Goal: Participate in discussion: Engage in conversation with other users on a specific topic

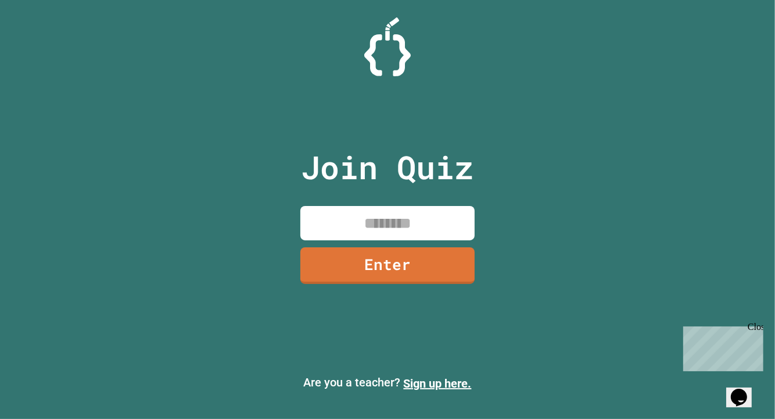
click at [375, 227] on input at bounding box center [388, 223] width 174 height 34
click at [383, 223] on input "********" at bounding box center [388, 223] width 174 height 34
type input "********"
click at [383, 262] on link "Enter" at bounding box center [388, 264] width 174 height 38
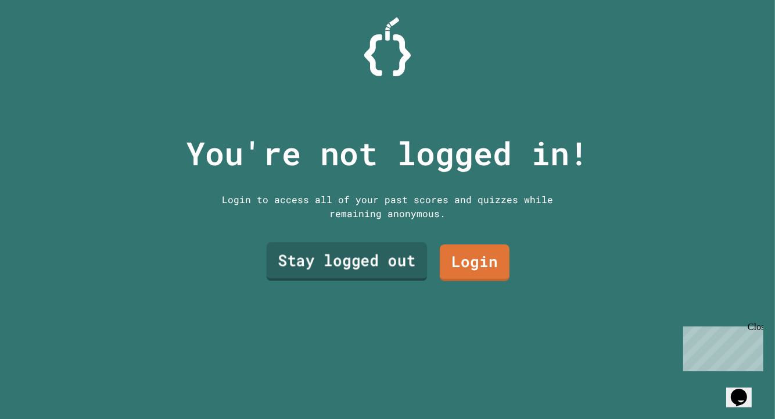
click at [384, 246] on link "Stay logged out" at bounding box center [347, 261] width 161 height 38
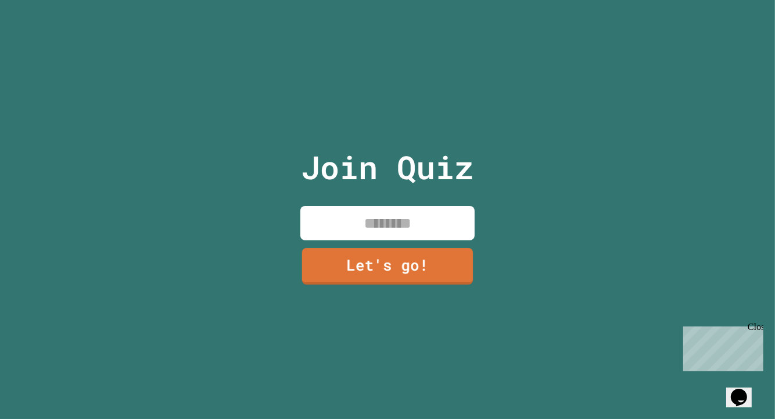
click at [363, 228] on input at bounding box center [388, 223] width 174 height 34
click at [368, 233] on input "******" at bounding box center [388, 223] width 174 height 34
type input "******"
click at [364, 241] on div "Join Quiz ****** Let's go!" at bounding box center [388, 209] width 196 height 419
click at [366, 240] on div "Join Quiz ****** Let's go!" at bounding box center [388, 209] width 196 height 419
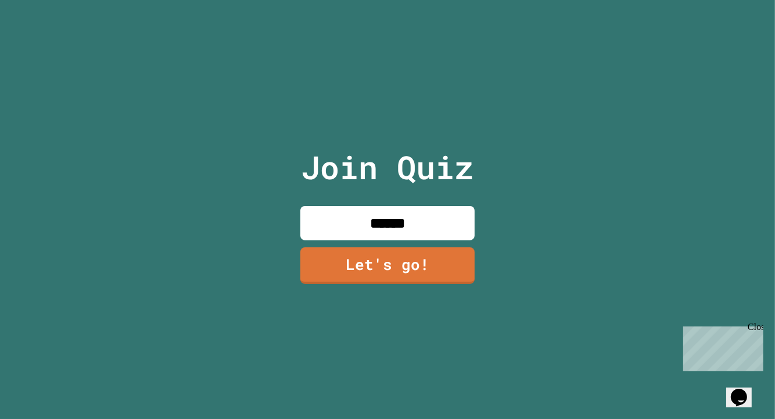
click at [356, 256] on link "Let's go!" at bounding box center [388, 265] width 174 height 37
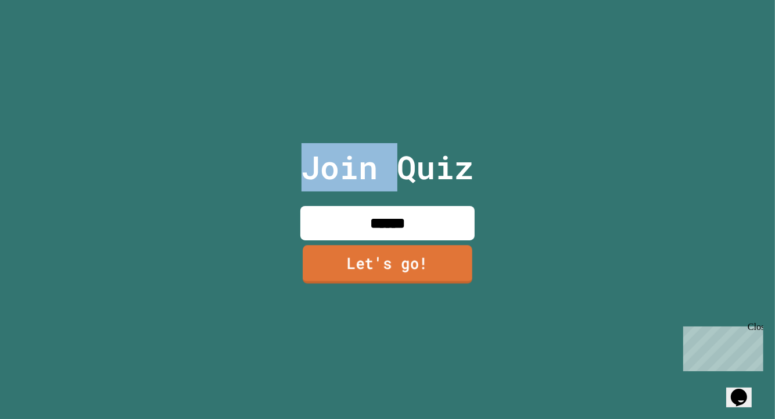
click at [388, 0] on div at bounding box center [388, 0] width 0 height 0
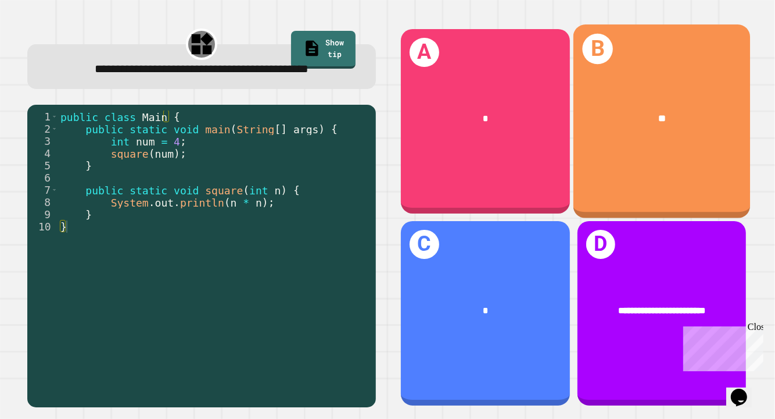
click at [584, 177] on div "B **" at bounding box center [662, 121] width 177 height 194
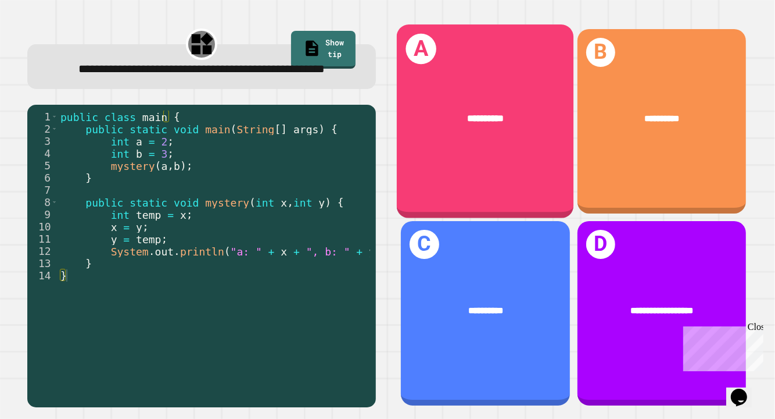
click at [496, 171] on div "**********" at bounding box center [485, 121] width 177 height 194
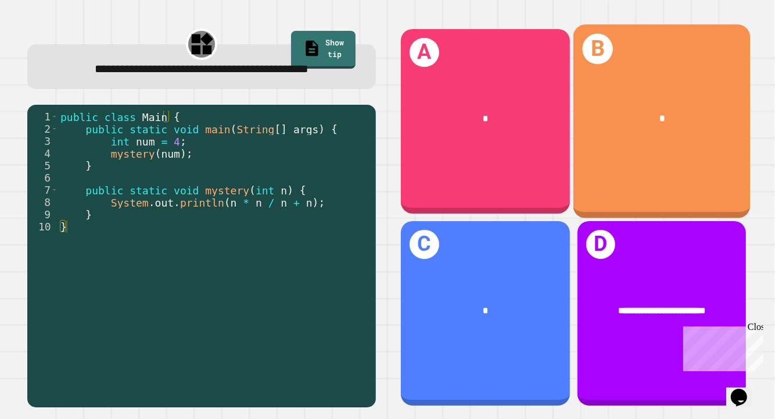
click at [602, 159] on div "B *" at bounding box center [662, 121] width 177 height 194
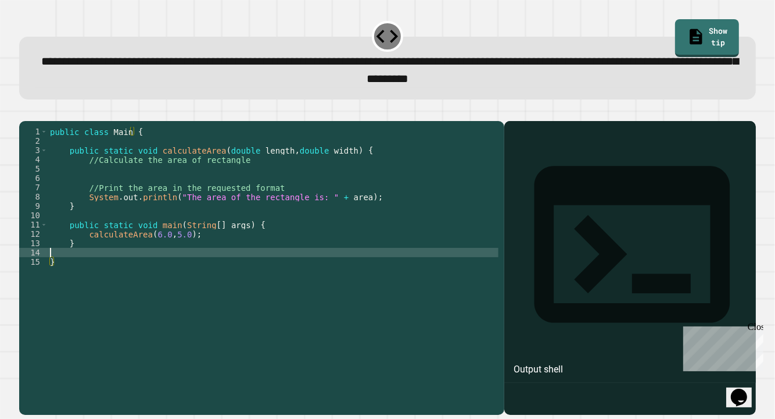
click at [200, 269] on div "public class Main { public static void calculateArea ( double length , double w…" at bounding box center [273, 252] width 451 height 251
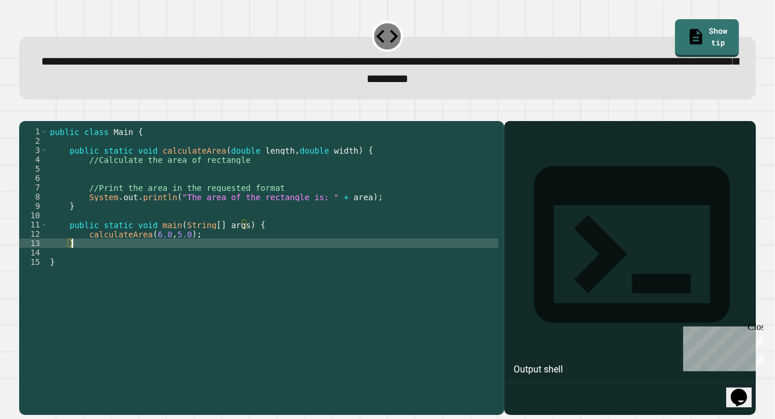
click at [198, 260] on div "public class Main { public static void calculateArea ( double length , double w…" at bounding box center [273, 252] width 451 height 251
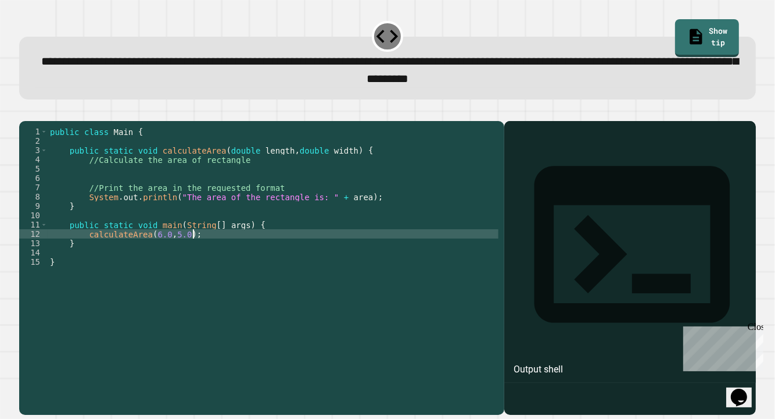
click at [210, 252] on div "public class Main { public static void calculateArea ( double length , double w…" at bounding box center [273, 252] width 451 height 251
click at [264, 232] on div "public class Main { public static void calculateArea ( double length , double w…" at bounding box center [273, 252] width 451 height 251
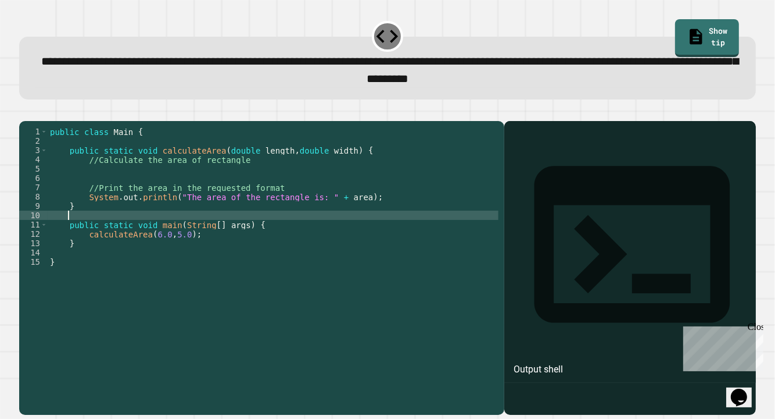
click at [219, 213] on div "public class Main { public static void calculateArea ( double length , double w…" at bounding box center [273, 252] width 451 height 251
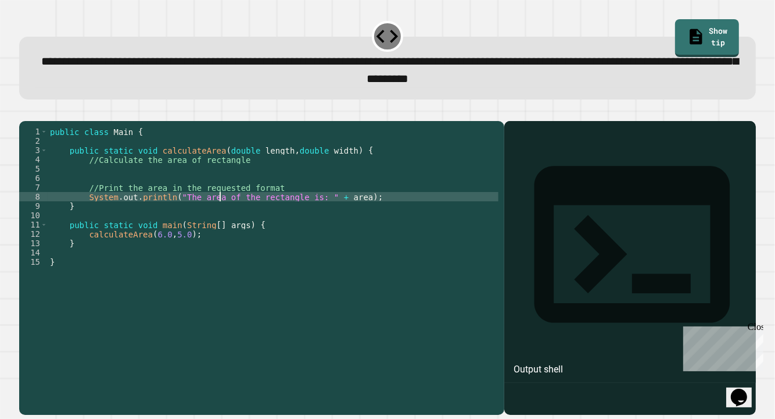
click at [280, 220] on div "public class Main { public static void calculateArea ( double length , double w…" at bounding box center [273, 252] width 451 height 251
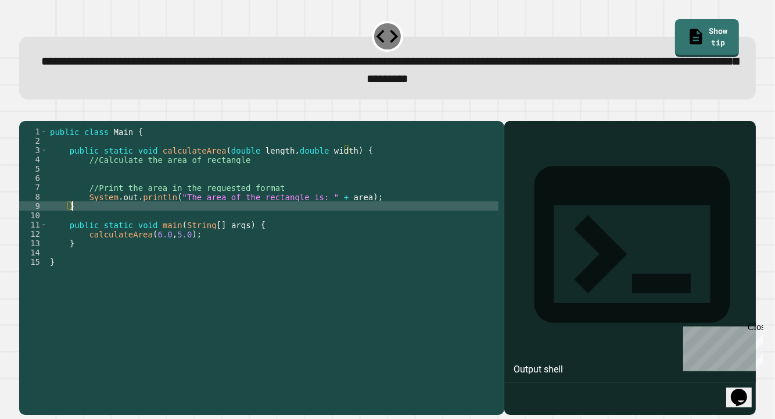
click at [300, 216] on div "public class Main { public static void calculateArea ( double length , double w…" at bounding box center [273, 252] width 451 height 251
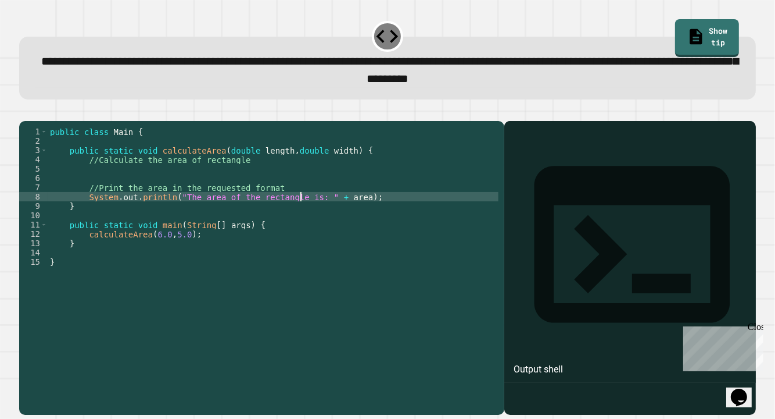
click at [234, 204] on div "public class Main { public static void calculateArea ( double length , double w…" at bounding box center [273, 252] width 451 height 251
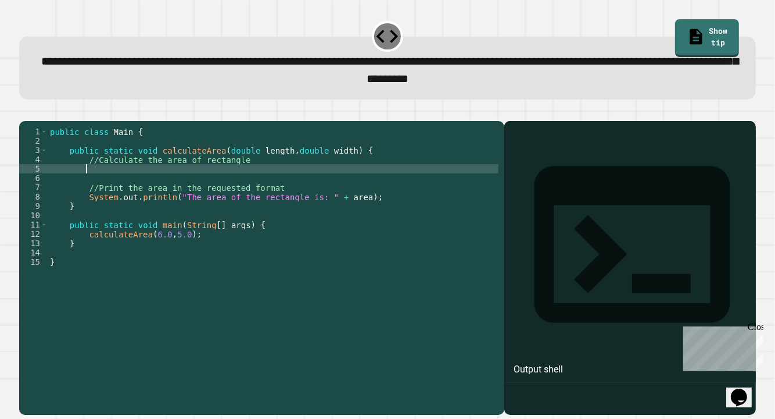
click at [183, 191] on div "public class Main { public static void calculateArea ( double length , double w…" at bounding box center [273, 252] width 451 height 251
type textarea "*"
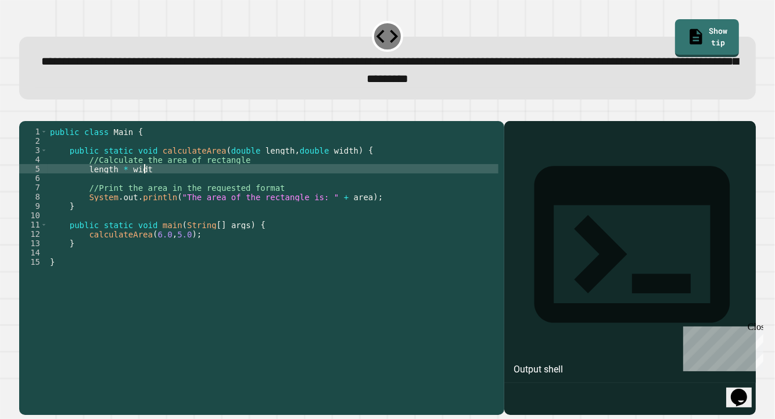
scroll to position [0, 6]
click at [17, 124] on div "**********" at bounding box center [388, 261] width 745 height 316
click at [35, 123] on icon "button" at bounding box center [33, 119] width 6 height 8
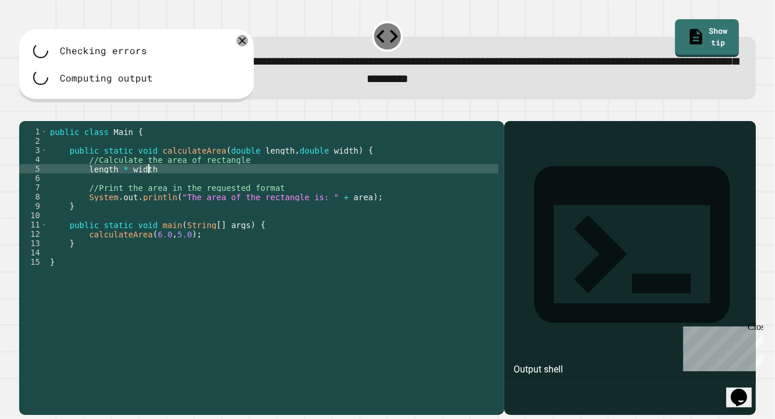
click at [170, 190] on div "public class Main { public static void calculateArea ( double length , double w…" at bounding box center [273, 252] width 451 height 251
type textarea "**********"
click at [37, 112] on button "button" at bounding box center [37, 112] width 0 height 0
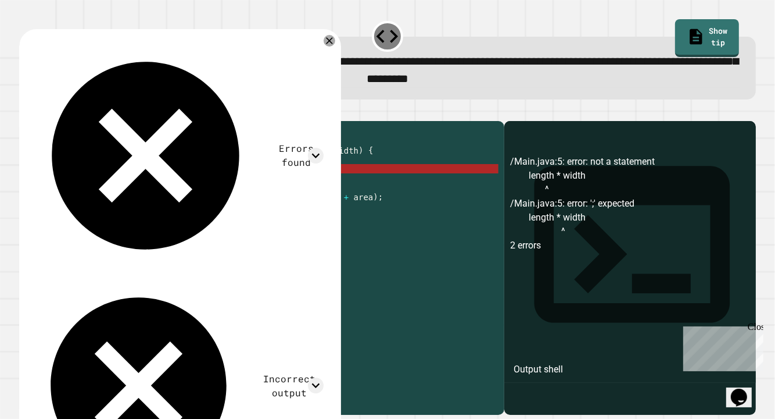
click at [25, 112] on button "button" at bounding box center [25, 112] width 0 height 0
click at [172, 186] on div "public class Main { public static void calculateArea ( double length , double w…" at bounding box center [273, 252] width 451 height 251
click at [187, 190] on div "public class Main { public static void calculateArea ( double length , double w…" at bounding box center [273, 252] width 451 height 251
click at [142, 184] on div "public class Main { public static void calculateArea ( double length , double w…" at bounding box center [273, 252] width 451 height 251
click at [163, 188] on div "public class Main { public static void calculateArea ( double length , double w…" at bounding box center [273, 252] width 451 height 251
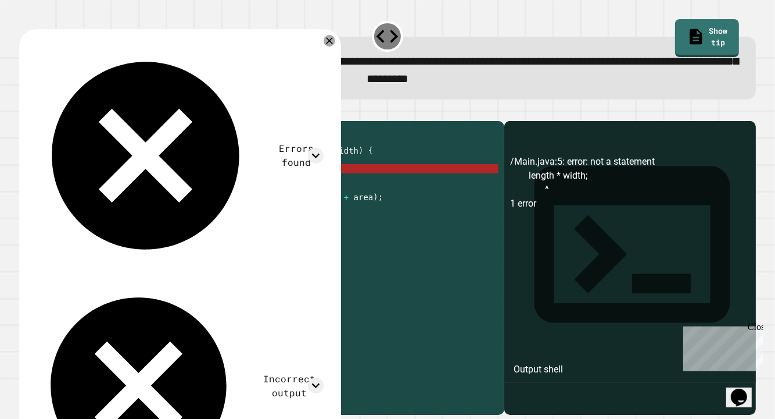
click at [116, 187] on div "public class Main { public static void calculateArea ( double length , double w…" at bounding box center [273, 252] width 451 height 251
click at [95, 187] on div "public class Main { public static void calculateArea ( double length , double w…" at bounding box center [273, 252] width 451 height 251
click at [109, 177] on div "public class Main { public static void calculateArea ( double length , double w…" at bounding box center [273, 252] width 451 height 251
click at [77, 186] on div "public class Main { public static void calculateArea ( double length , double w…" at bounding box center [273, 252] width 451 height 251
click at [48, 112] on icon "button" at bounding box center [48, 112] width 0 height 0
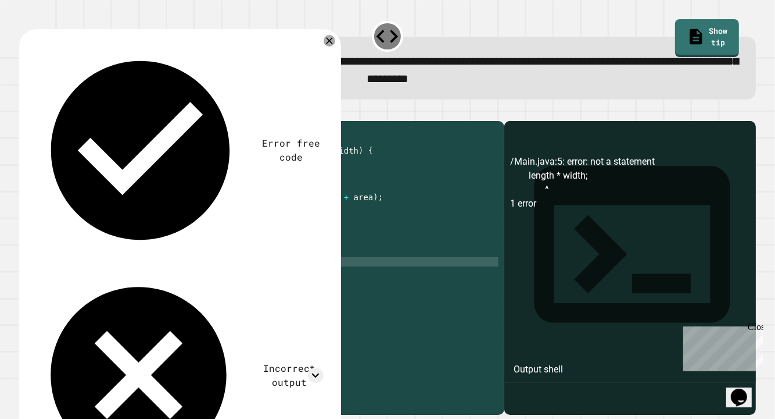
scroll to position [0, 0]
click at [149, 197] on div "public class Main { public static void calculateArea ( double length , double w…" at bounding box center [273, 243] width 451 height 233
click at [135, 191] on div "public class Main { public static void calculateArea ( double length , double w…" at bounding box center [273, 252] width 451 height 251
type textarea "**********"
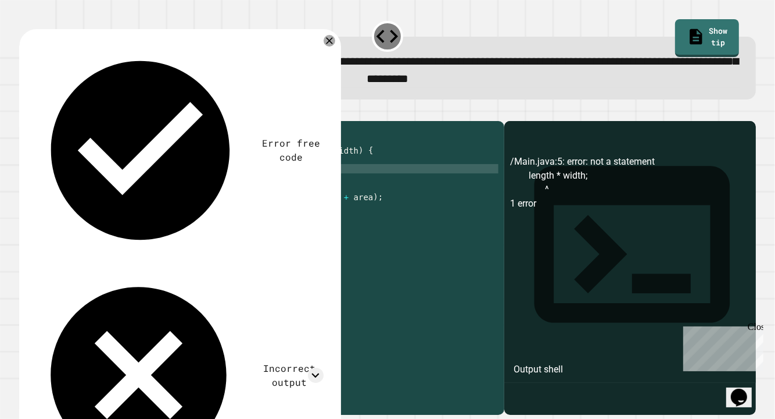
scroll to position [0, 11]
click at [86, 190] on div "public class Main { public static void calculateArea ( double length , double w…" at bounding box center [273, 252] width 451 height 251
click at [25, 112] on icon "button" at bounding box center [25, 112] width 0 height 0
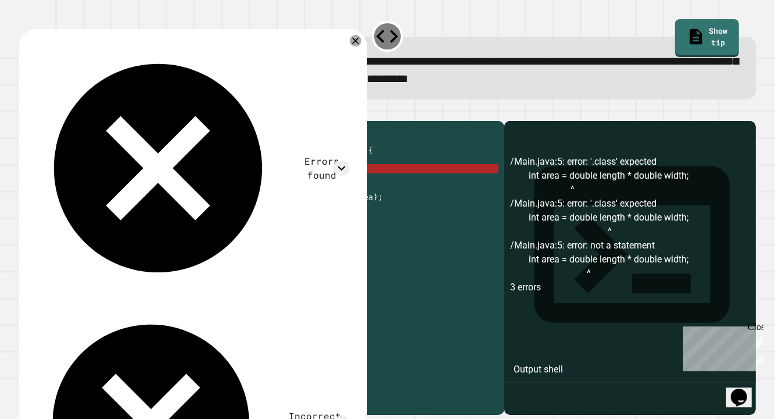
click at [159, 188] on div "public class Main { public static void calculateArea ( double length , double w…" at bounding box center [273, 252] width 451 height 251
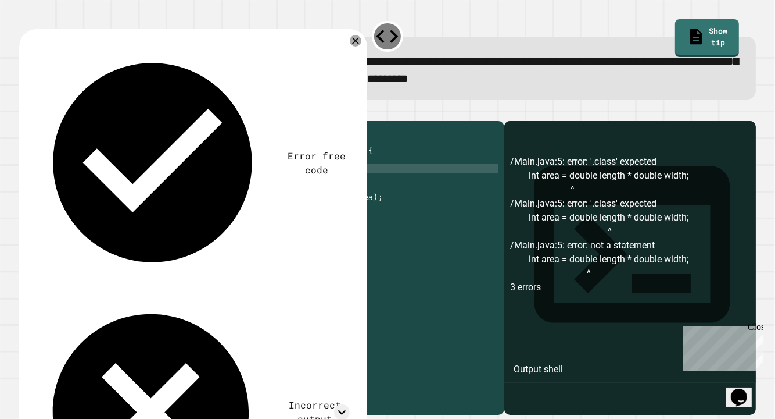
click at [203, 185] on div "public class Main { public static void calculateArea ( double length , double w…" at bounding box center [273, 252] width 451 height 251
click at [25, 112] on button "button" at bounding box center [25, 112] width 0 height 0
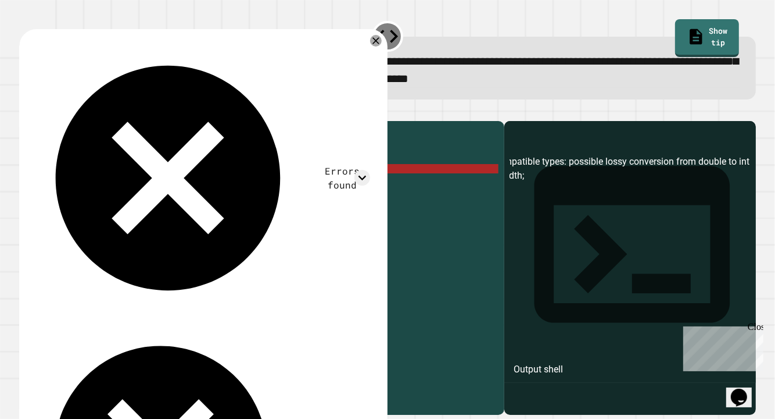
scroll to position [0, 108]
click at [365, 170] on icon at bounding box center [363, 178] width 16 height 16
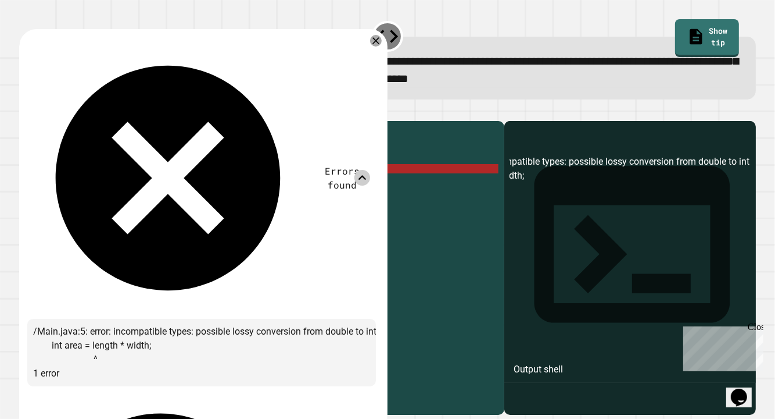
scroll to position [0, 2]
click at [101, 194] on div "public class Main { public static void calculateArea ( double length , double w…" at bounding box center [273, 252] width 451 height 251
click at [101, 193] on div "public class Main { public static void calculateArea ( double length , double w…" at bounding box center [273, 252] width 451 height 251
click at [100, 187] on div "public class Main { public static void calculateArea ( double length , double w…" at bounding box center [273, 252] width 451 height 251
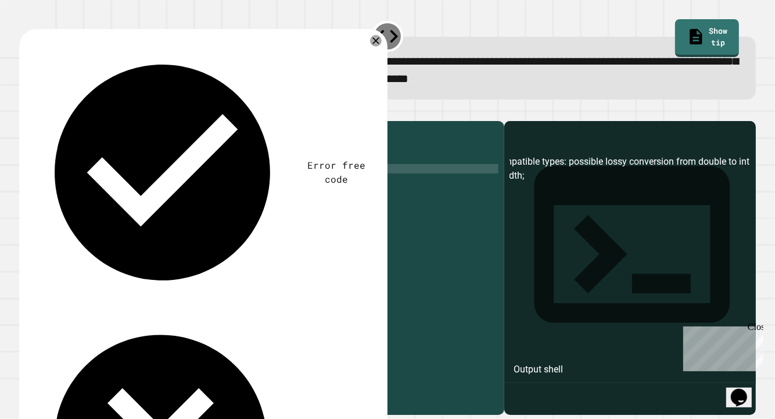
scroll to position [0, 4]
type textarea "**********"
click at [25, 112] on icon "button" at bounding box center [25, 112] width 0 height 0
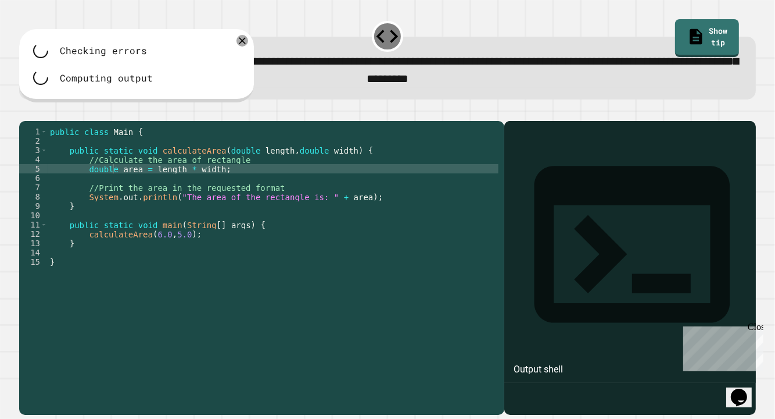
scroll to position [0, 0]
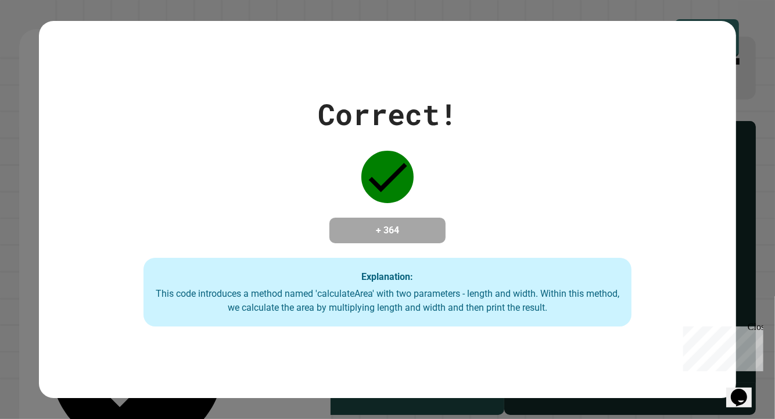
click at [338, 187] on div "Correct! + 364 Explanation: This code introduces a method named 'calculateArea'…" at bounding box center [388, 209] width 698 height 234
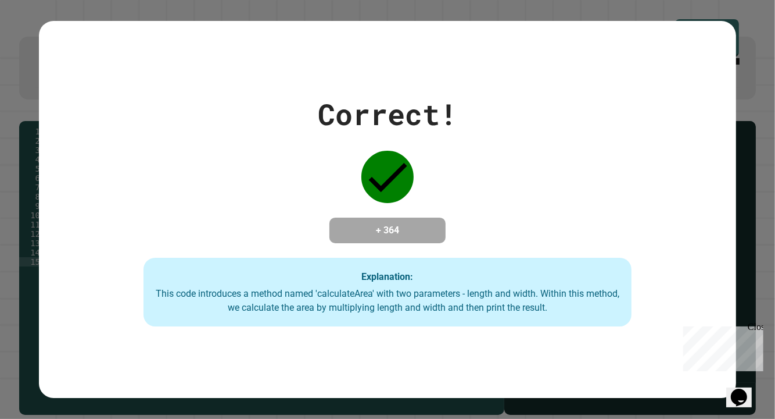
drag, startPoint x: 142, startPoint y: 61, endPoint x: 146, endPoint y: 72, distance: 12.0
click at [146, 72] on div "Correct! + 364 Explanation: This code introduces a method named 'calculateArea'…" at bounding box center [388, 209] width 698 height 377
click at [214, 103] on div "Correct! + 364 Explanation: This code introduces a method named 'calculateArea'…" at bounding box center [388, 209] width 698 height 234
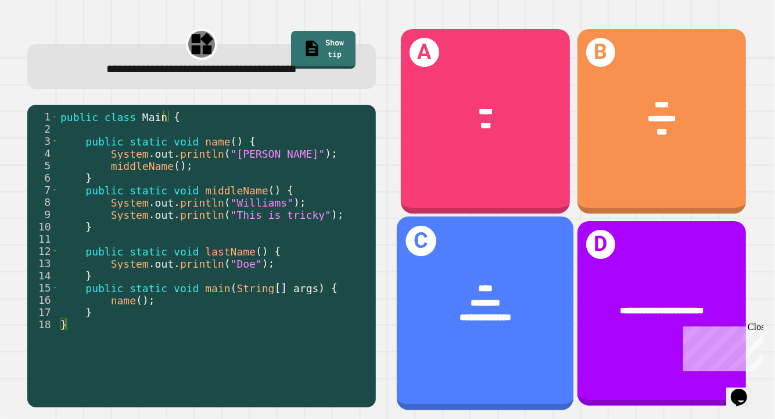
click at [478, 312] on span "**********" at bounding box center [485, 316] width 51 height 9
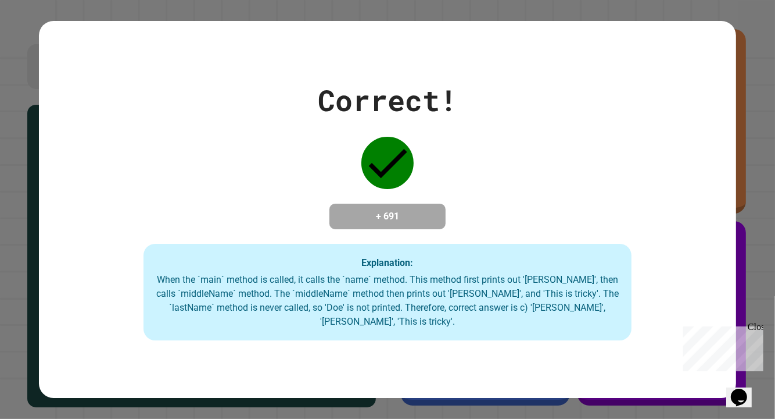
click at [527, 108] on div "Correct! + 691 Explanation: When the `main` method is called, it calls the `nam…" at bounding box center [388, 209] width 698 height 262
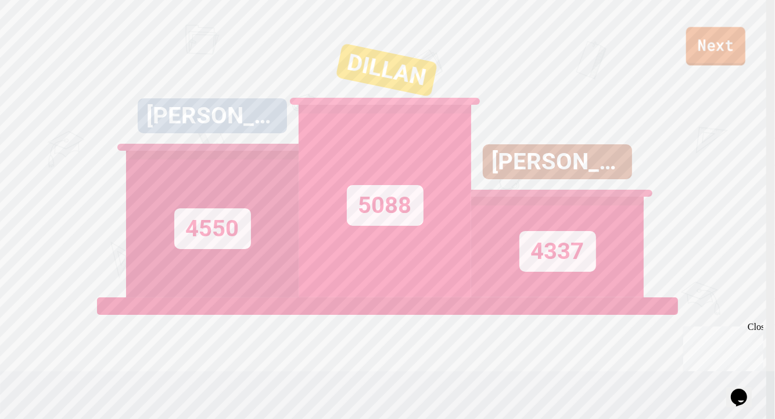
click at [724, 60] on link "Next" at bounding box center [716, 46] width 59 height 38
